Goal: Task Accomplishment & Management: Use online tool/utility

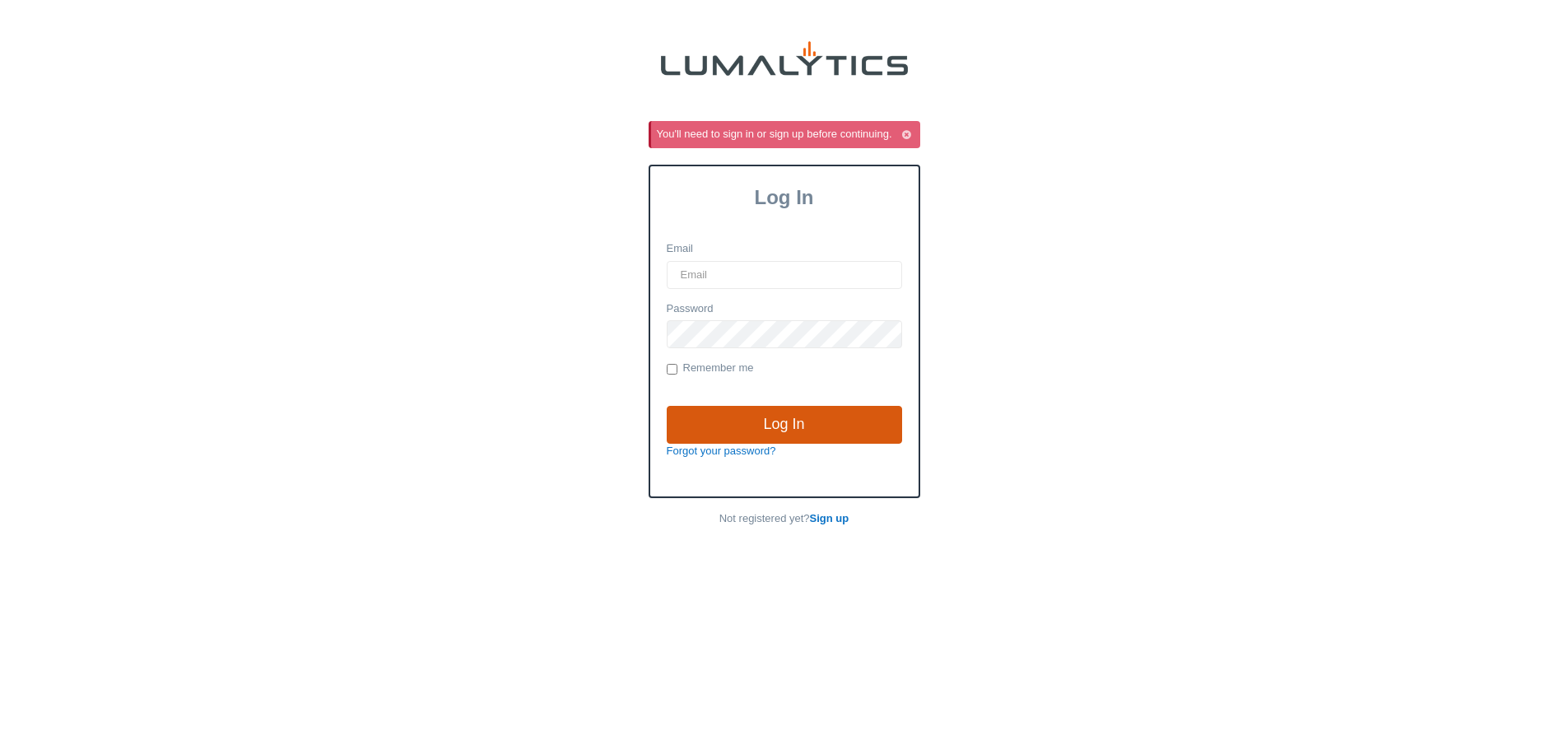
type input "[EMAIL_ADDRESS][DOMAIN_NAME]"
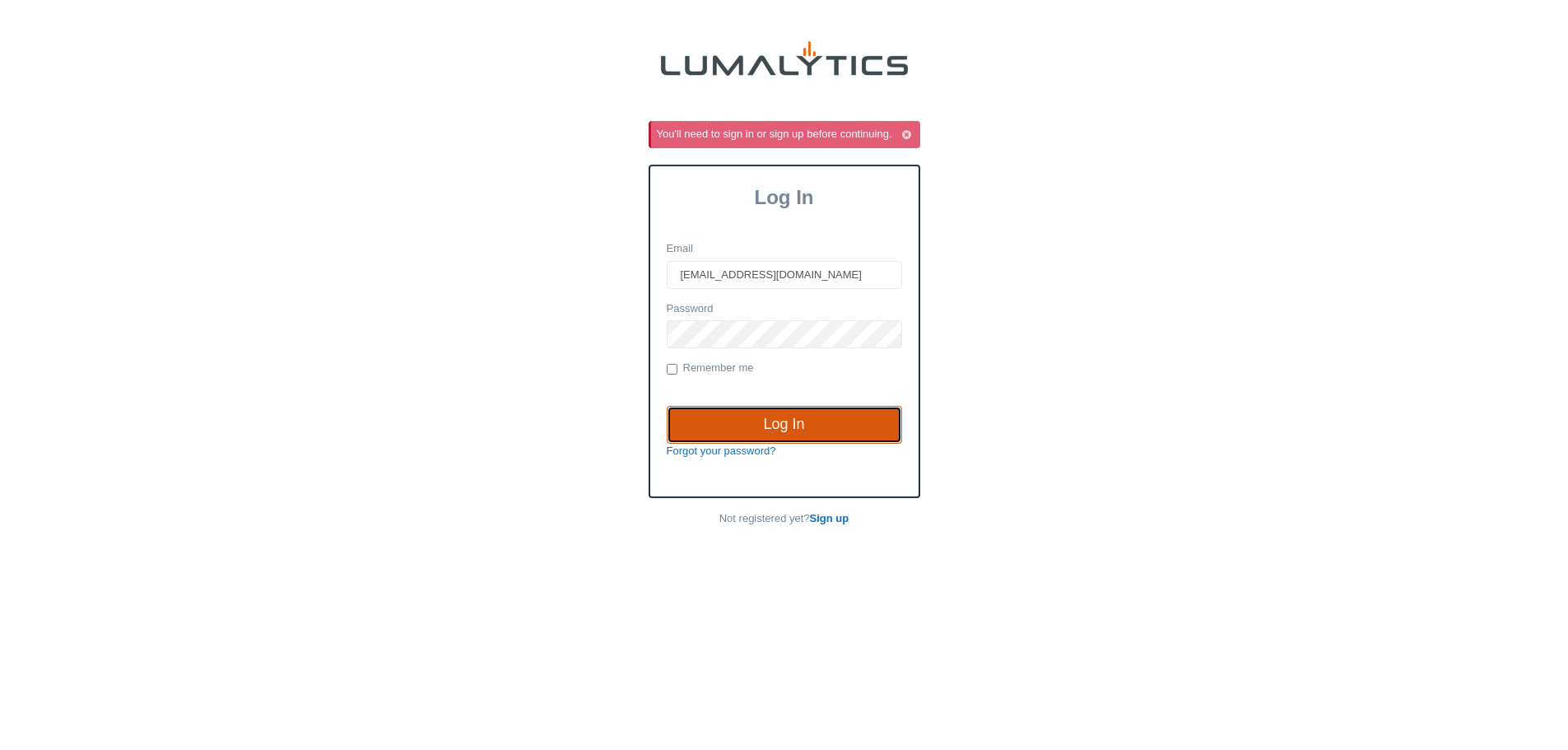
click at [747, 428] on input "Log In" at bounding box center [784, 425] width 236 height 38
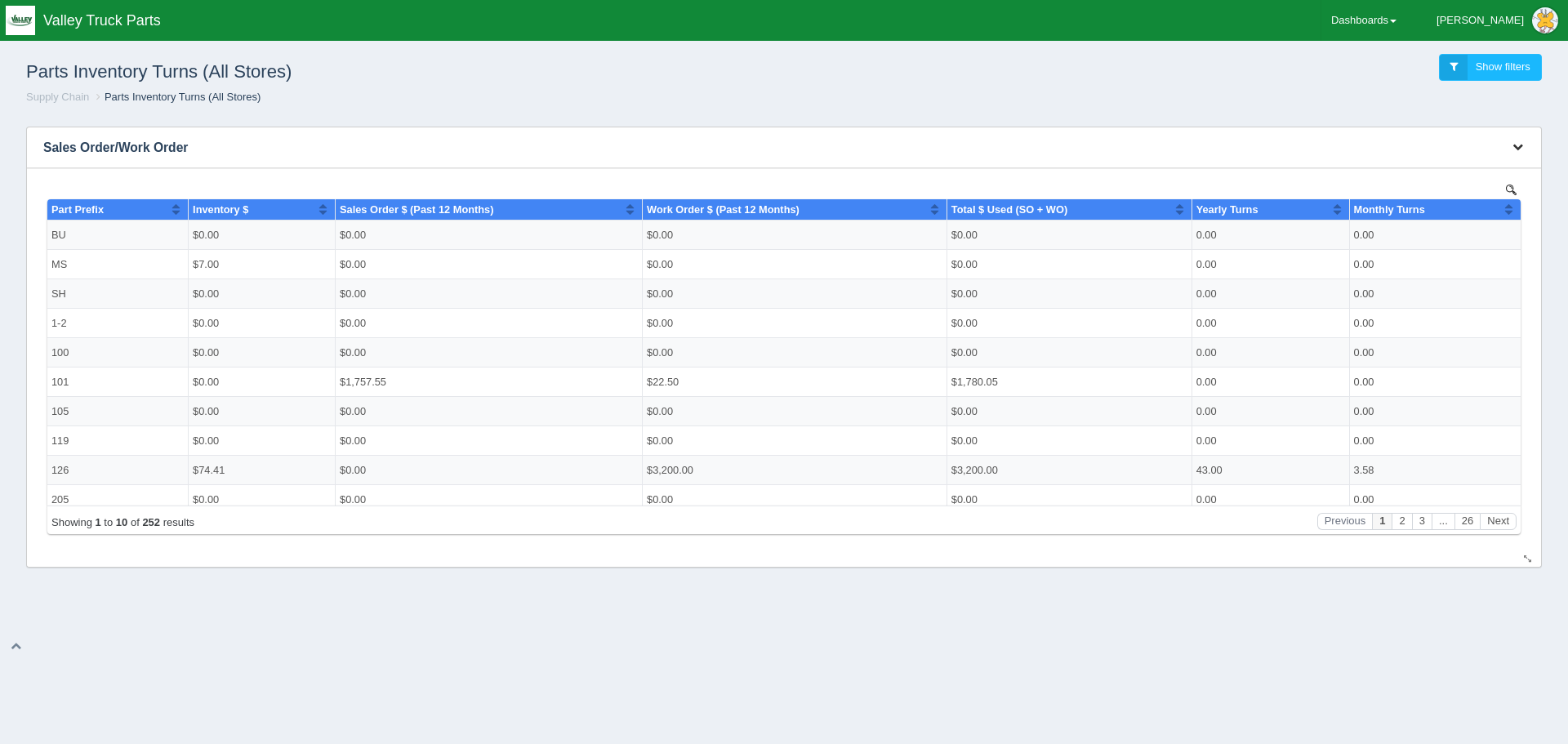
click at [1522, 145] on icon "button" at bounding box center [1517, 146] width 11 height 11
click at [1456, 167] on link "Download CSV" at bounding box center [1463, 171] width 130 height 24
